Goal: Complete application form

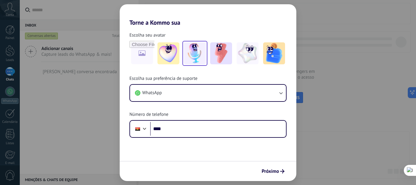
click at [193, 51] on img at bounding box center [195, 53] width 22 height 22
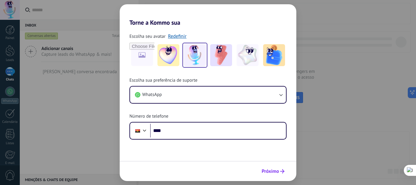
click at [277, 172] on span "Próximo" at bounding box center [269, 171] width 17 height 4
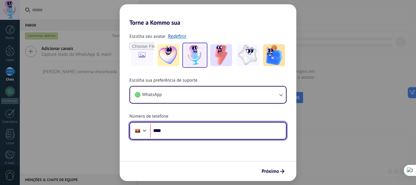
click at [229, 132] on input "****" at bounding box center [218, 131] width 136 height 14
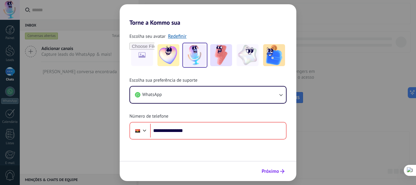
click at [264, 169] on span "Próximo" at bounding box center [269, 171] width 17 height 4
click at [269, 170] on span "Próximo" at bounding box center [269, 171] width 17 height 4
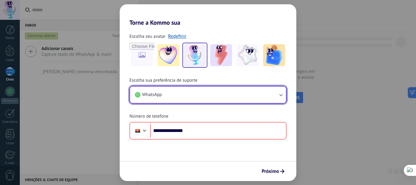
click at [186, 89] on button "WhatsApp" at bounding box center [208, 94] width 156 height 16
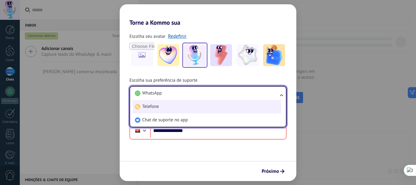
click at [165, 103] on li "Telefone" at bounding box center [206, 106] width 148 height 13
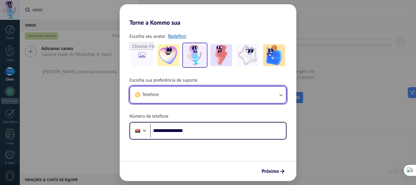
click at [178, 96] on button "Telefone" at bounding box center [208, 94] width 156 height 16
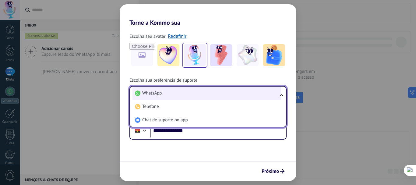
click at [168, 93] on li "WhatsApp" at bounding box center [206, 92] width 148 height 13
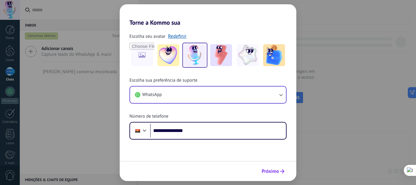
click at [268, 170] on span "Próximo" at bounding box center [269, 171] width 17 height 4
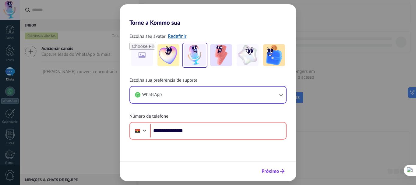
click at [268, 170] on span "Próximo" at bounding box center [269, 171] width 17 height 4
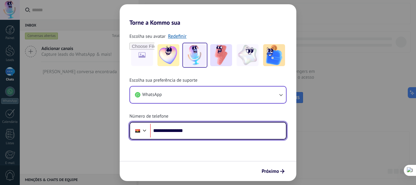
click at [225, 131] on input "**********" at bounding box center [218, 131] width 136 height 14
type input "**"
type input "**********"
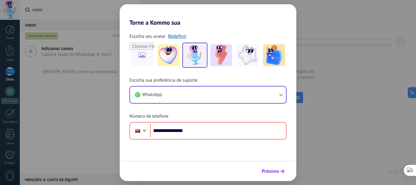
click at [263, 170] on span "Próximo" at bounding box center [269, 171] width 17 height 4
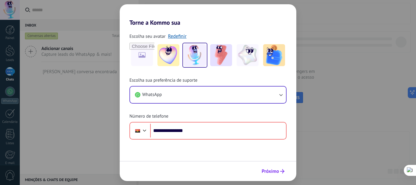
click at [263, 170] on span "Próximo" at bounding box center [269, 171] width 17 height 4
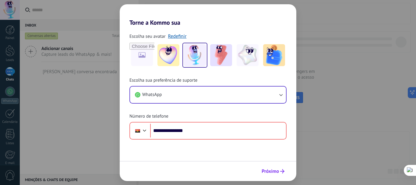
click at [263, 170] on span "Próximo" at bounding box center [269, 171] width 17 height 4
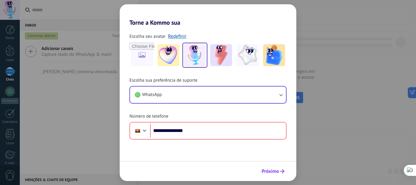
click at [263, 170] on span "Próximo" at bounding box center [269, 171] width 17 height 4
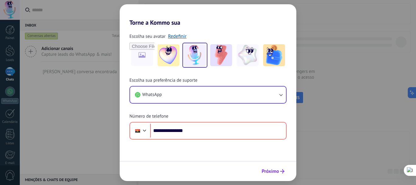
click at [263, 170] on span "Próximo" at bounding box center [269, 171] width 17 height 4
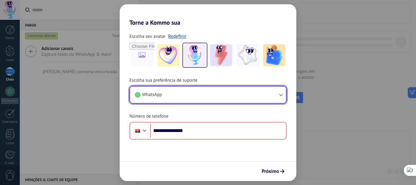
click at [258, 88] on button "WhatsApp" at bounding box center [208, 94] width 156 height 16
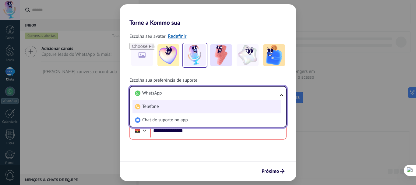
click at [185, 103] on li "Telefone" at bounding box center [206, 106] width 148 height 13
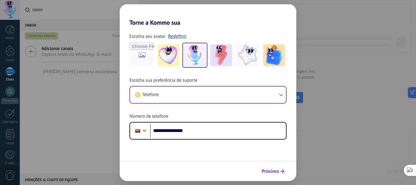
click at [272, 175] on button "Próximo" at bounding box center [273, 171] width 28 height 10
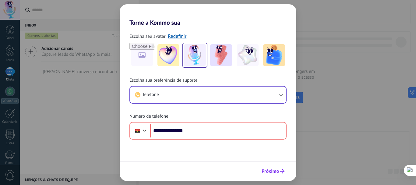
click at [272, 175] on button "Próximo" at bounding box center [273, 171] width 28 height 10
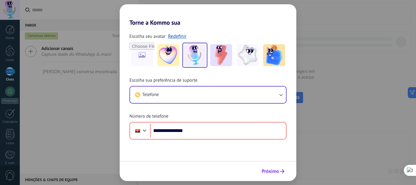
click at [272, 175] on button "Próximo" at bounding box center [273, 171] width 28 height 10
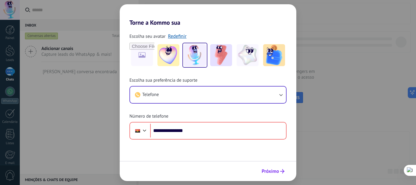
click at [272, 175] on button "Próximo" at bounding box center [273, 171] width 28 height 10
click at [291, 8] on h2 "Torne a Kommo sua" at bounding box center [208, 15] width 176 height 22
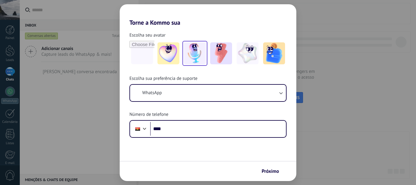
click at [195, 55] on img at bounding box center [195, 53] width 22 height 22
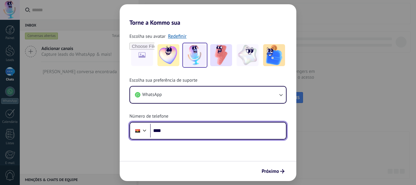
click at [174, 131] on input "****" at bounding box center [218, 131] width 136 height 14
type input "**********"
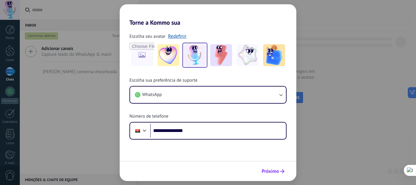
click at [266, 169] on span "Próximo" at bounding box center [269, 171] width 17 height 4
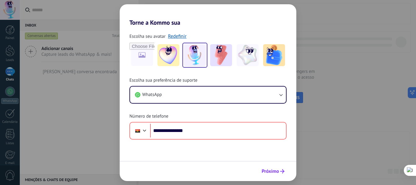
click at [266, 169] on span "Próximo" at bounding box center [269, 171] width 17 height 4
click at [319, 106] on div "**********" at bounding box center [208, 92] width 416 height 185
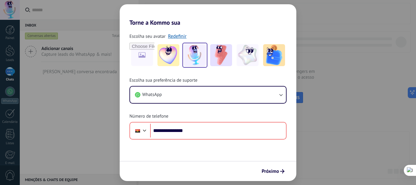
click at [319, 106] on div "**********" at bounding box center [208, 92] width 416 height 185
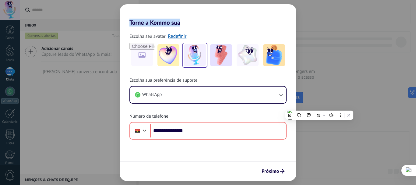
click at [315, 101] on div "**********" at bounding box center [208, 92] width 416 height 185
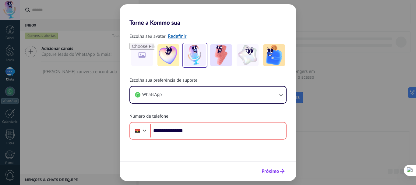
click at [272, 170] on span "Próximo" at bounding box center [269, 171] width 17 height 4
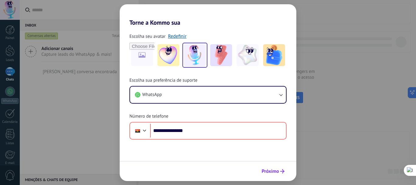
click at [272, 170] on span "Próximo" at bounding box center [269, 171] width 17 height 4
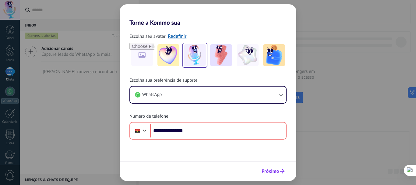
click at [272, 170] on span "Próximo" at bounding box center [269, 171] width 17 height 4
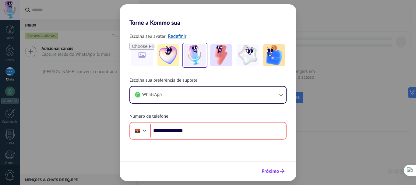
click at [272, 170] on span "Próximo" at bounding box center [269, 171] width 17 height 4
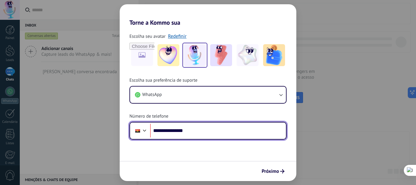
click at [147, 130] on div at bounding box center [144, 129] width 7 height 7
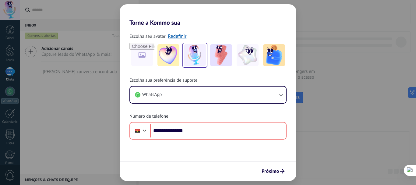
click at [197, 32] on div "Escolha seu avatar Redefinir" at bounding box center [207, 49] width 157 height 35
click at [266, 172] on span "Próximo" at bounding box center [269, 171] width 17 height 4
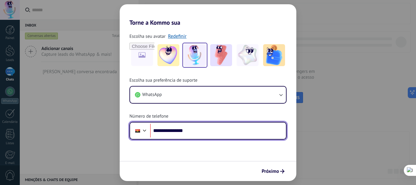
click at [201, 128] on input "**********" at bounding box center [218, 131] width 136 height 14
paste input "**********"
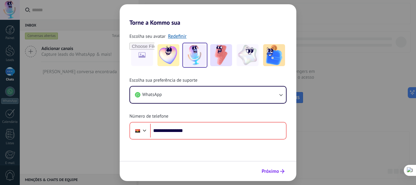
click at [268, 172] on span "Próximo" at bounding box center [269, 171] width 17 height 4
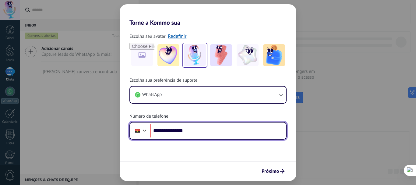
click at [218, 131] on input "**********" at bounding box center [218, 131] width 136 height 14
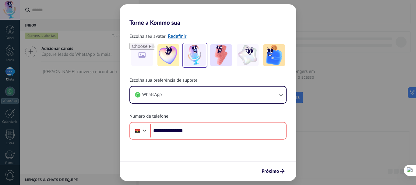
click at [339, 30] on div "**********" at bounding box center [208, 92] width 416 height 185
click at [173, 35] on link "Redefinir" at bounding box center [177, 36] width 19 height 6
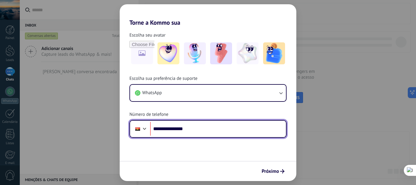
click at [238, 128] on input "**********" at bounding box center [218, 129] width 136 height 14
type input "**"
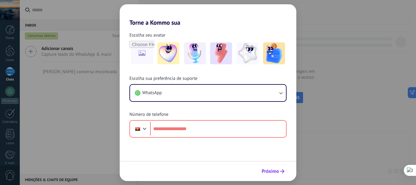
click at [262, 170] on span "Próximo" at bounding box center [269, 171] width 17 height 4
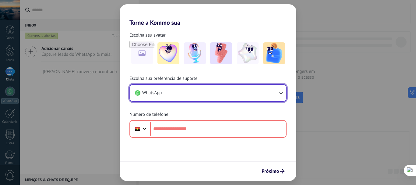
click at [220, 92] on button "WhatsApp" at bounding box center [208, 93] width 156 height 16
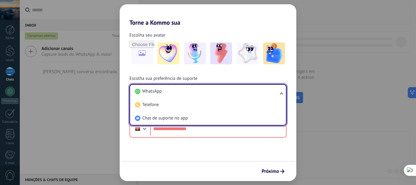
click at [176, 115] on span "Chat de suporte no app" at bounding box center [165, 118] width 46 height 6
click at [176, 118] on form "Escolha seu avatar Escolha sua preferência de suporte WhatsApp WhatsApp Telefon…" at bounding box center [208, 103] width 176 height 155
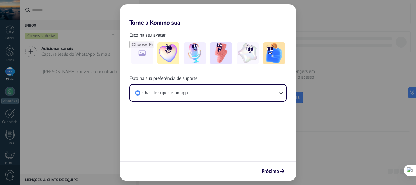
click at [175, 120] on form "Escolha seu avatar Escolha sua preferência de suporte Chat de suporte no app Pr…" at bounding box center [208, 103] width 176 height 155
click at [275, 172] on span "Próximo" at bounding box center [269, 171] width 17 height 4
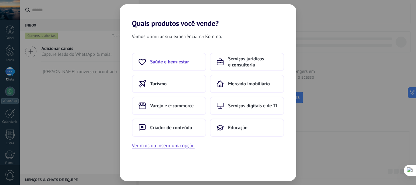
click at [176, 65] on button "Saúde e bem-estar" at bounding box center [169, 62] width 74 height 18
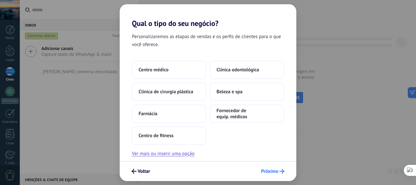
click at [260, 170] on button "Próximo" at bounding box center [272, 171] width 29 height 10
click at [268, 171] on span "Próximo" at bounding box center [269, 171] width 17 height 4
click at [140, 172] on span "Voltar" at bounding box center [144, 171] width 12 height 4
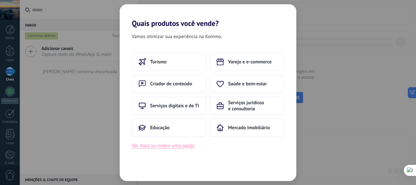
click at [163, 144] on button "Ver mais ou inserir uma opção" at bounding box center [163, 145] width 63 height 8
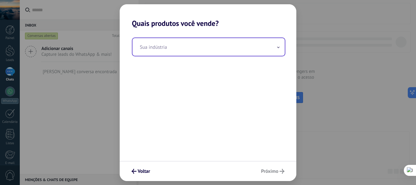
click at [204, 52] on input "text" at bounding box center [208, 47] width 152 height 18
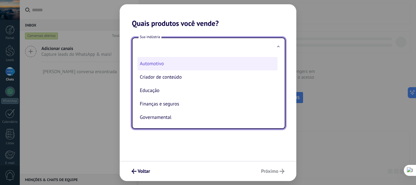
click at [163, 65] on li "Automotivo" at bounding box center [207, 63] width 140 height 13
type input "**********"
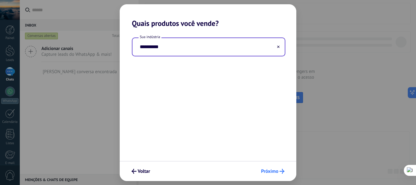
click at [275, 171] on span "Próximo" at bounding box center [269, 171] width 17 height 4
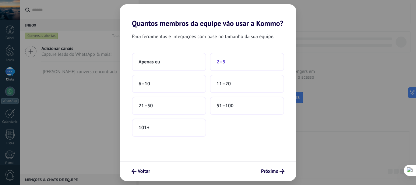
click at [222, 62] on span "2–5" at bounding box center [220, 62] width 9 height 6
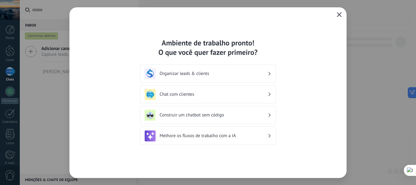
click at [340, 16] on icon "button" at bounding box center [339, 14] width 5 height 5
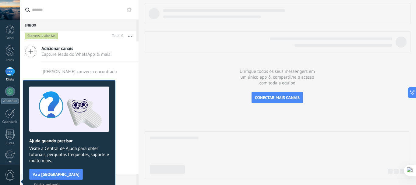
click at [84, 55] on span "Capture leads do WhatsApp & mais!" at bounding box center [76, 54] width 70 height 6
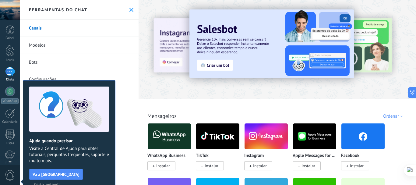
click at [357, 124] on img at bounding box center [362, 136] width 43 height 30
click at [359, 135] on img at bounding box center [362, 136] width 43 height 30
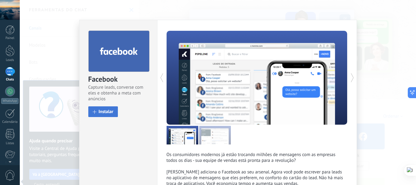
click at [104, 110] on span "Instalar" at bounding box center [106, 111] width 15 height 5
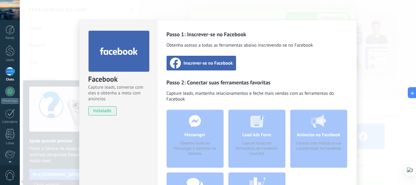
drag, startPoint x: 415, startPoint y: 44, endPoint x: 321, endPoint y: 92, distance: 105.9
click at [321, 92] on html ".abccls-1,.abccls-2{fill-rule:evenodd}.abccls-2{fill:#fff} .abfcls-1{fill:none}…" at bounding box center [208, 92] width 416 height 185
click at [271, 105] on div "Passo 1: Inscrever-se no Facebook Obtenha acesso a todas as ferramentas abaixo …" at bounding box center [256, 133] width 181 height 204
click at [194, 67] on div "Inscrever-se no Facebook" at bounding box center [201, 63] width 70 height 15
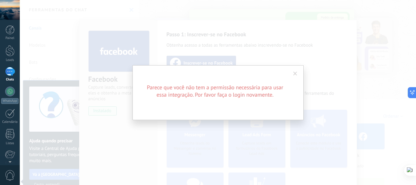
click at [295, 73] on span at bounding box center [295, 74] width 4 height 4
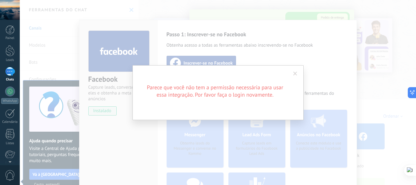
click at [294, 74] on span at bounding box center [295, 74] width 4 height 4
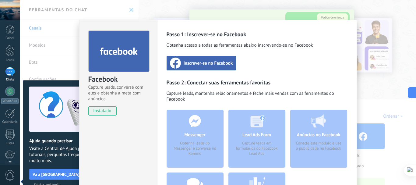
click at [127, 11] on div "Facebook Capture leads, converse com eles e obtenha a meta com anúncios instala…" at bounding box center [218, 92] width 396 height 185
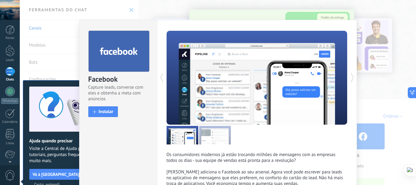
click at [131, 10] on div "Facebook Capture leads, converse com eles e obtenha a meta com anúncios install…" at bounding box center [218, 92] width 396 height 185
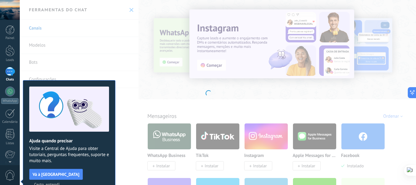
click at [308, 143] on div at bounding box center [208, 92] width 416 height 185
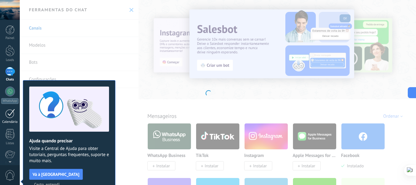
click at [12, 114] on div at bounding box center [10, 113] width 10 height 9
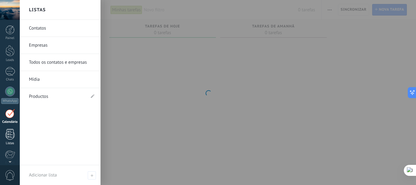
click at [12, 135] on div at bounding box center [9, 134] width 9 height 11
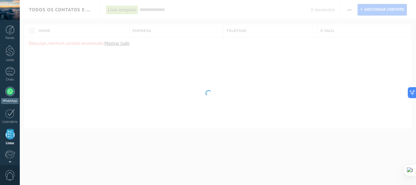
click at [9, 91] on div at bounding box center [10, 91] width 10 height 10
